Goal: Transaction & Acquisition: Purchase product/service

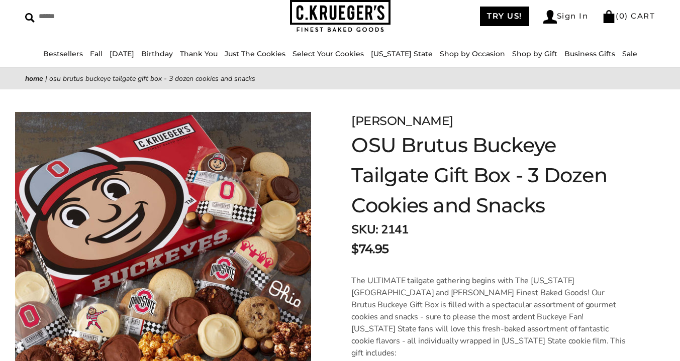
scroll to position [40, 0]
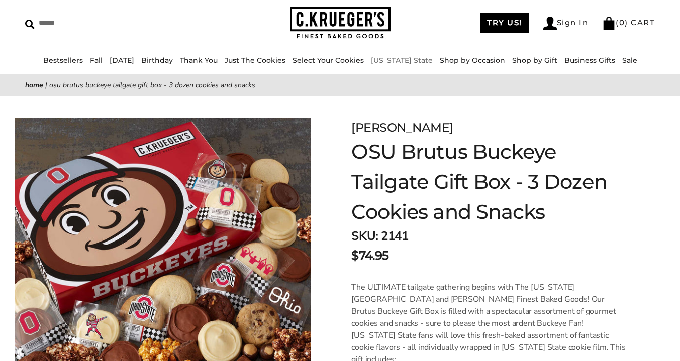
click at [419, 60] on link "[US_STATE] State" at bounding box center [402, 60] width 62 height 9
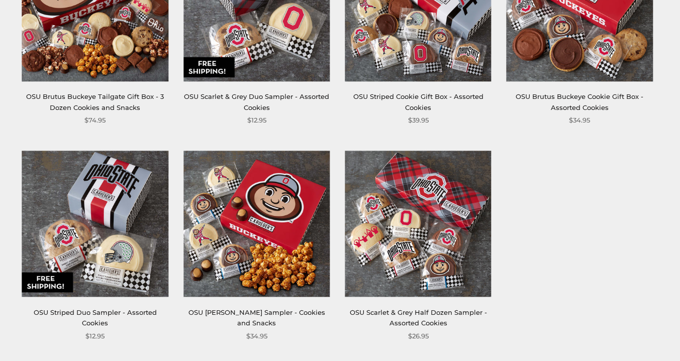
scroll to position [503, 0]
